Goal: Transaction & Acquisition: Purchase product/service

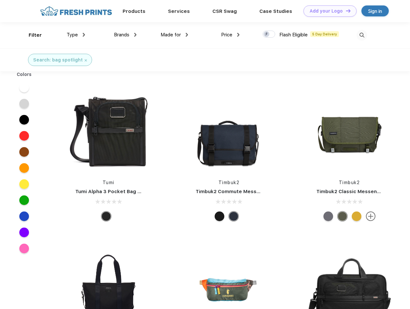
click at [327, 11] on link "Add your Logo Design Tool" at bounding box center [329, 10] width 53 height 11
click at [0, 0] on div "Design Tool" at bounding box center [0, 0] width 0 height 0
click at [345, 11] on link "Add your Logo Design Tool" at bounding box center [329, 10] width 53 height 11
click at [31, 35] on div "Filter" at bounding box center [35, 35] width 13 height 7
click at [76, 35] on span "Type" at bounding box center [72, 35] width 11 height 6
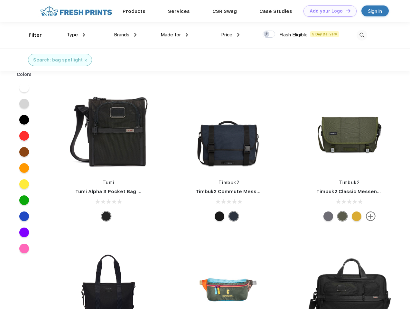
click at [125, 35] on span "Brands" at bounding box center [121, 35] width 15 height 6
click at [174, 35] on span "Made for" at bounding box center [171, 35] width 20 height 6
click at [230, 35] on span "Price" at bounding box center [226, 35] width 11 height 6
click at [269, 34] on div at bounding box center [269, 34] width 13 height 7
click at [267, 34] on input "checkbox" at bounding box center [265, 32] width 4 height 4
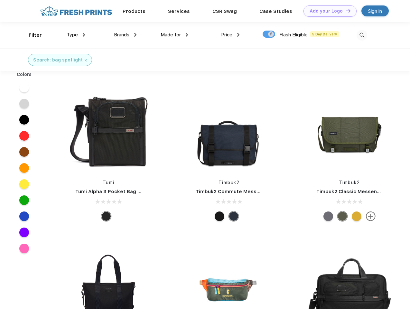
click at [362, 35] on img at bounding box center [361, 35] width 11 height 11
